Goal: Find specific page/section: Find specific page/section

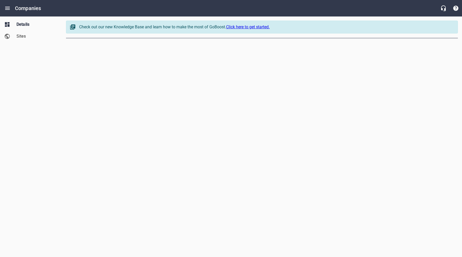
select select "[US_STATE]"
select select "5"
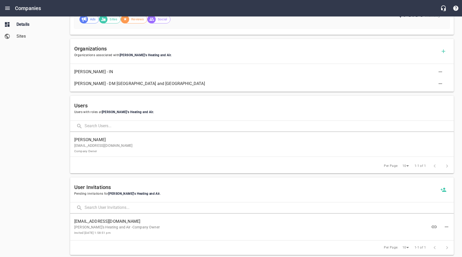
scroll to position [231, 0]
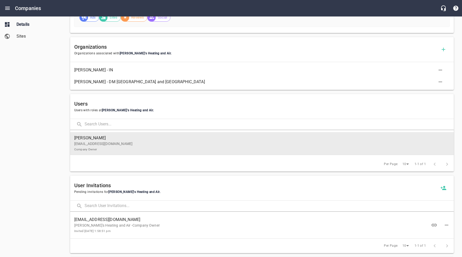
click at [123, 140] on span "[PERSON_NAME]" at bounding box center [259, 138] width 371 height 6
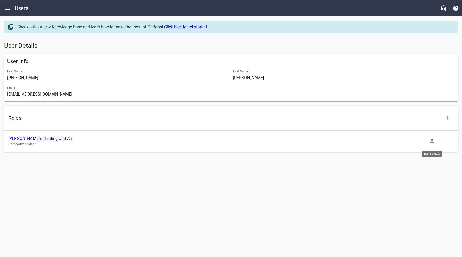
click at [431, 140] on icon "button" at bounding box center [432, 141] width 4 height 4
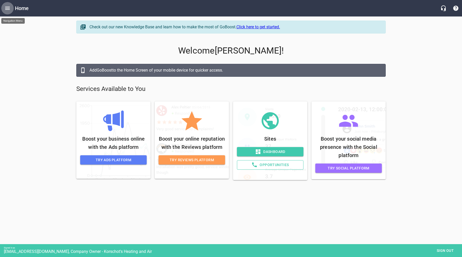
click at [9, 7] on icon "Open drawer" at bounding box center [7, 8] width 6 height 6
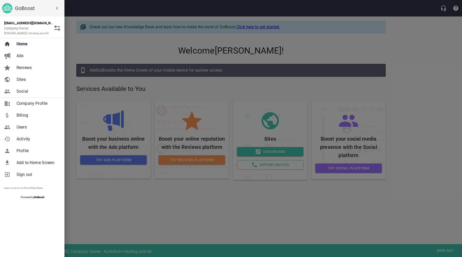
click at [24, 127] on span "Users" at bounding box center [37, 127] width 42 height 6
